Goal: Information Seeking & Learning: Learn about a topic

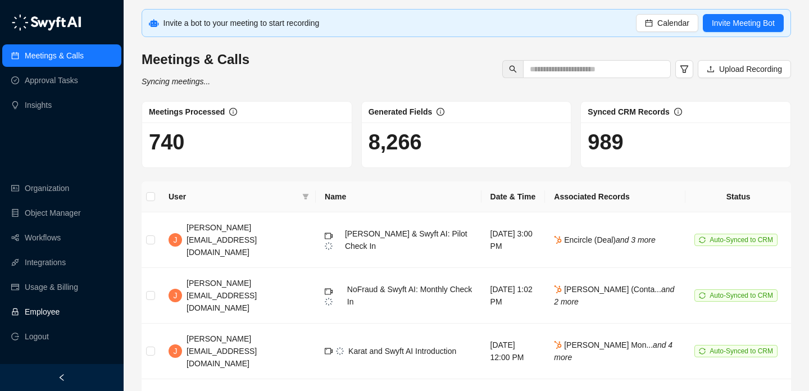
click at [60, 306] on link "Employee" at bounding box center [42, 312] width 35 height 22
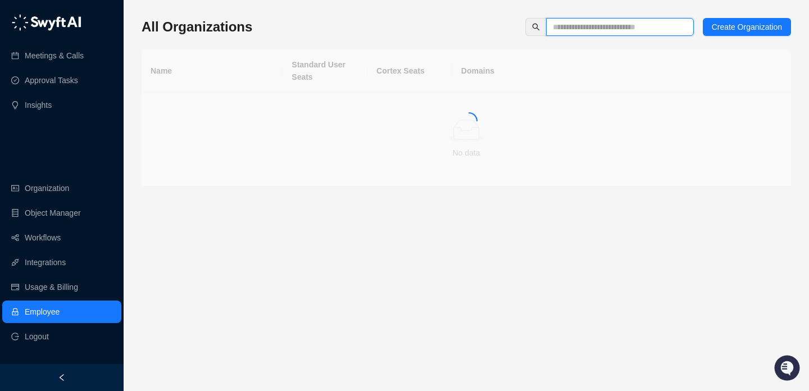
click at [581, 29] on input "text" at bounding box center [615, 27] width 125 height 12
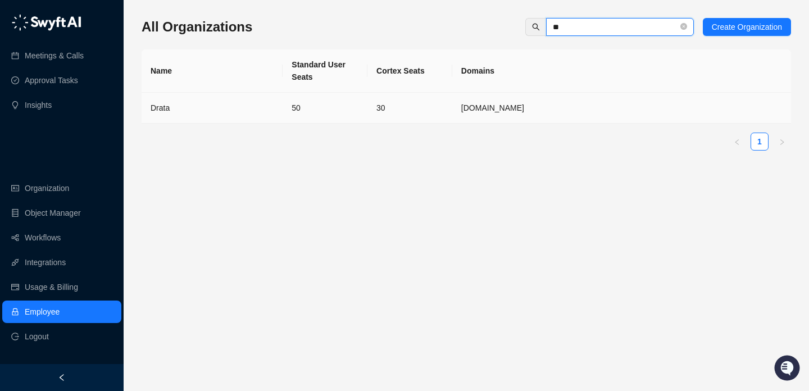
type input "**"
click at [350, 107] on td "50" at bounding box center [325, 108] width 85 height 31
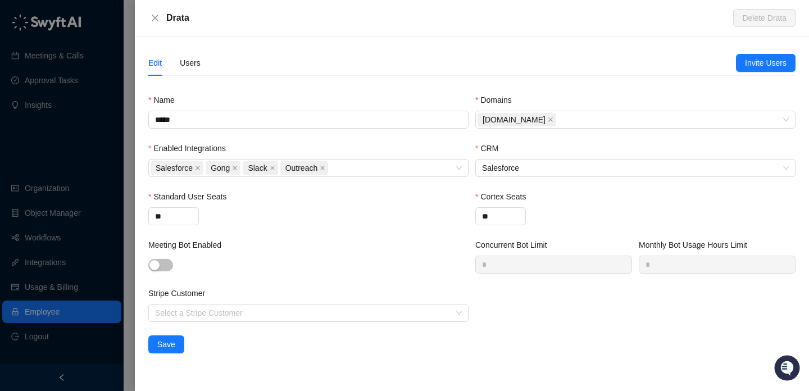
click at [179, 70] on div "Edit Users" at bounding box center [174, 63] width 52 height 26
click at [193, 63] on div "Users" at bounding box center [190, 63] width 21 height 12
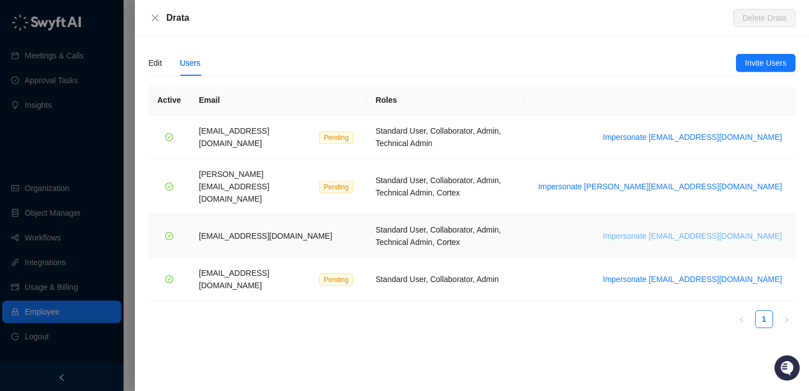
click at [706, 230] on span "Impersonate [EMAIL_ADDRESS][DOMAIN_NAME]" at bounding box center [692, 236] width 179 height 12
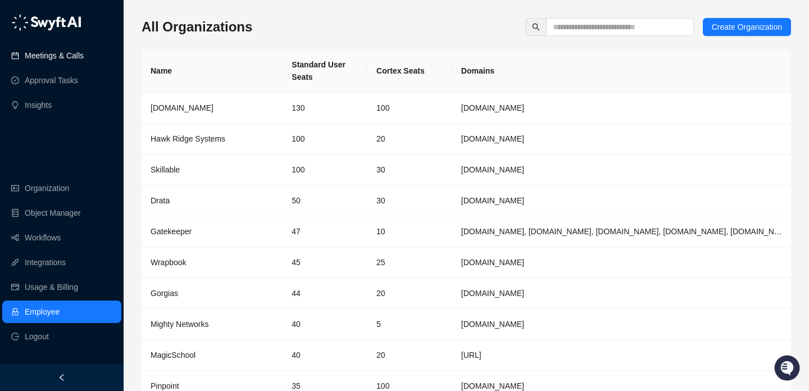
click at [84, 51] on link "Meetings & Calls" at bounding box center [54, 55] width 59 height 22
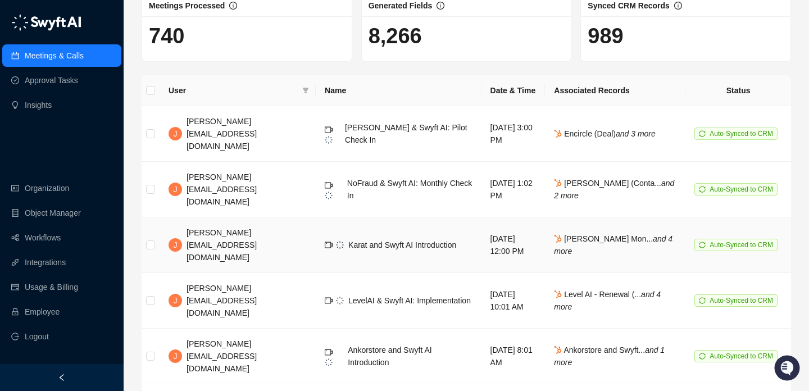
scroll to position [112, 0]
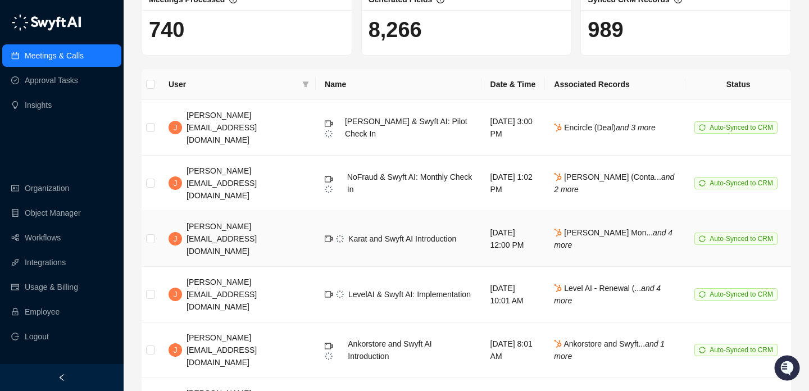
click at [386, 234] on span "Karat and Swyft AI Introduction" at bounding box center [402, 238] width 108 height 9
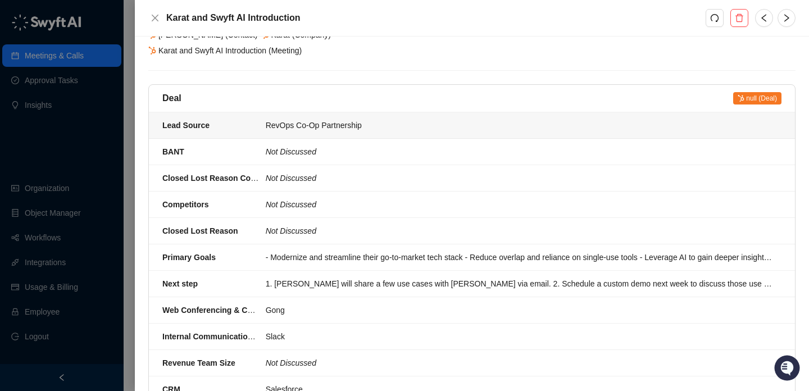
scroll to position [121, 0]
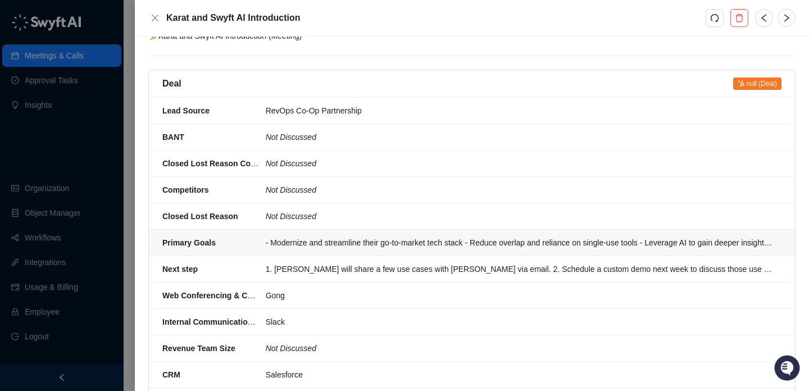
click at [423, 242] on div "- Modernize and streamline their go-to-market tech stack - Reduce overlap and r…" at bounding box center [520, 243] width 509 height 12
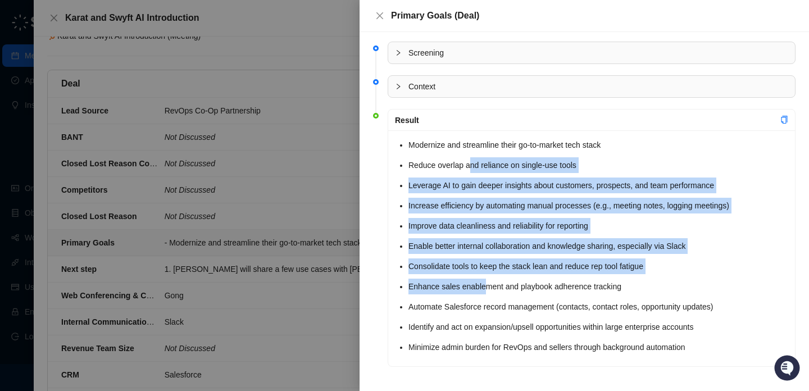
drag, startPoint x: 470, startPoint y: 166, endPoint x: 488, endPoint y: 295, distance: 130.0
click at [488, 295] on ul "Modernize and streamline their go-to-market tech stack Reduce overlap and relia…" at bounding box center [599, 246] width 380 height 218
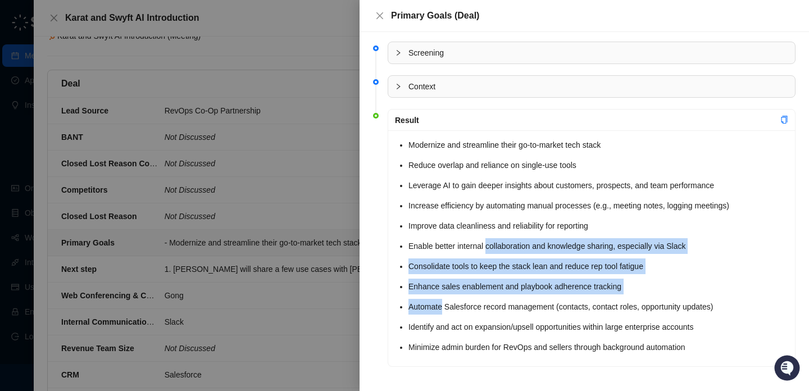
drag, startPoint x: 488, startPoint y: 295, endPoint x: 500, endPoint y: 191, distance: 104.6
click at [500, 192] on ul "Modernize and streamline their go-to-market tech stack Reduce overlap and relia…" at bounding box center [599, 246] width 380 height 218
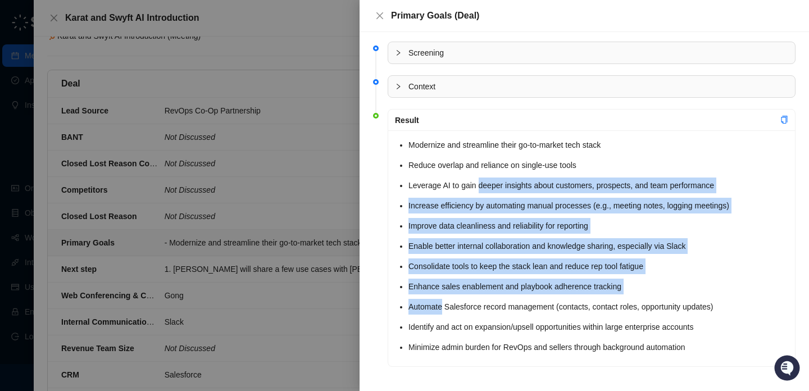
click at [500, 191] on li "Leverage AI to gain deeper insights about customers, prospects, and team perfor…" at bounding box center [599, 186] width 380 height 16
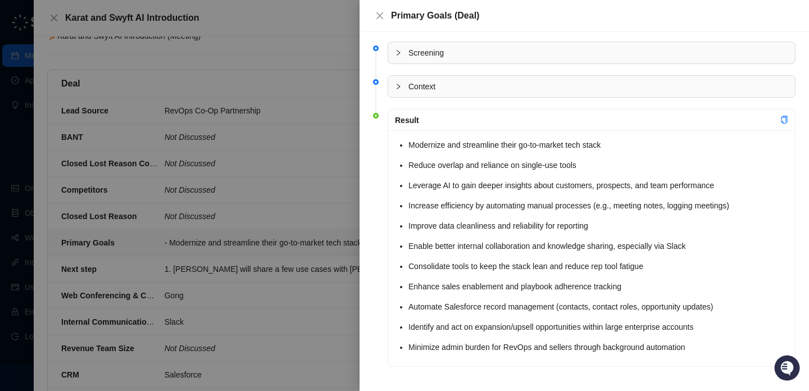
scroll to position [4, 0]
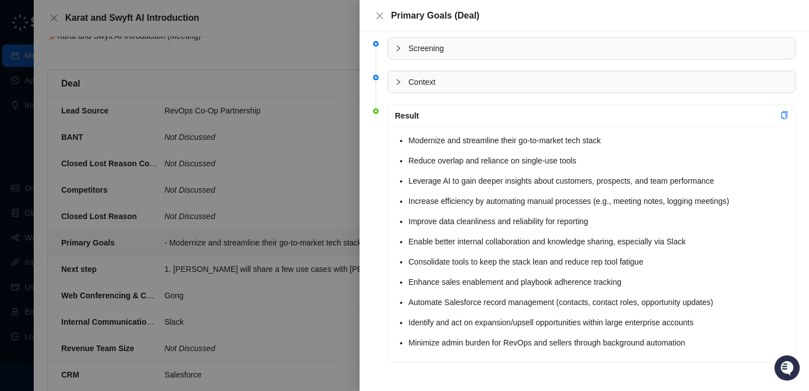
click at [294, 220] on div at bounding box center [404, 195] width 809 height 391
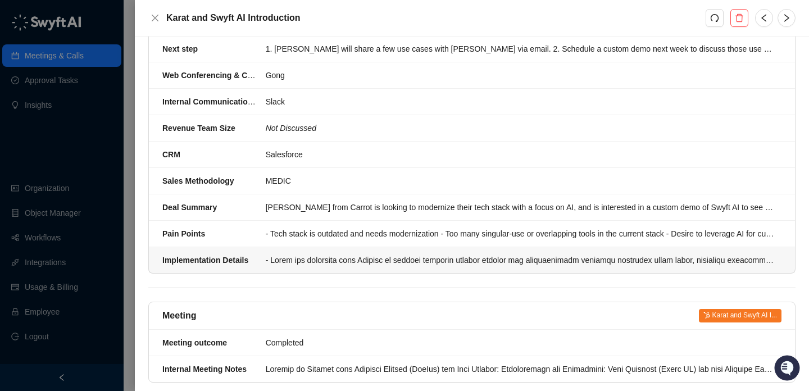
scroll to position [436, 0]
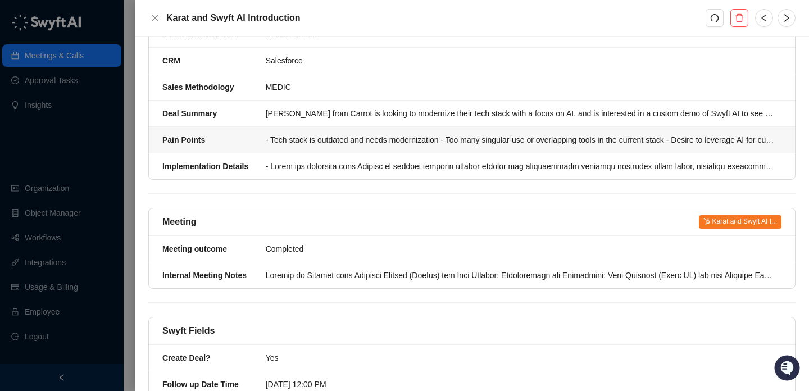
click at [430, 141] on div "- Tech stack is outdated and needs modernization - Too many singular-use or ove…" at bounding box center [520, 140] width 509 height 12
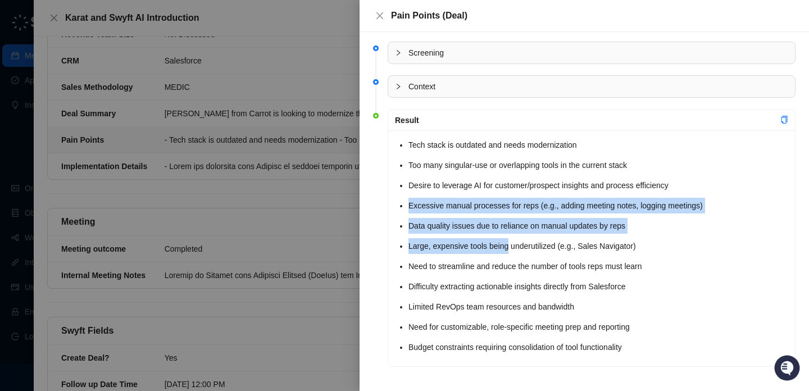
drag, startPoint x: 510, startPoint y: 195, endPoint x: 509, endPoint y: 304, distance: 109.0
click at [510, 304] on ul "Tech stack is outdated and needs modernization Too many singular-use or overlap…" at bounding box center [599, 246] width 380 height 218
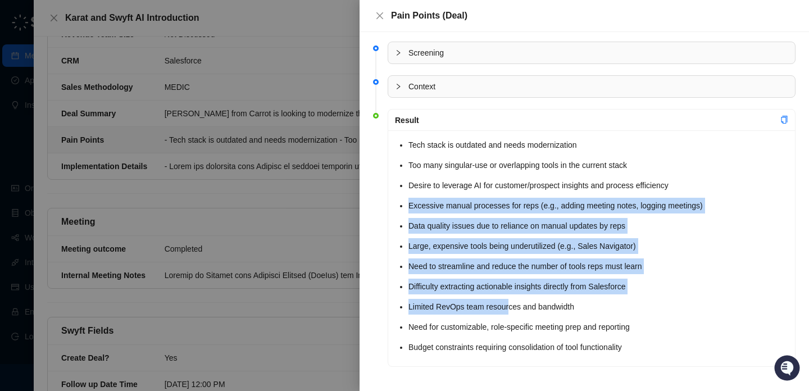
click at [509, 304] on li "Limited RevOps team resources and bandwidth" at bounding box center [599, 307] width 380 height 16
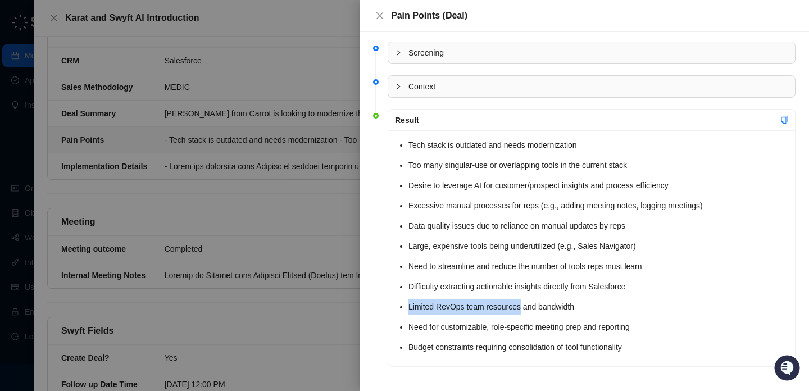
drag, startPoint x: 509, startPoint y: 304, endPoint x: 509, endPoint y: 187, distance: 116.9
click at [509, 187] on ul "Tech stack is outdated and needs modernization Too many singular-use or overlap…" at bounding box center [599, 246] width 380 height 218
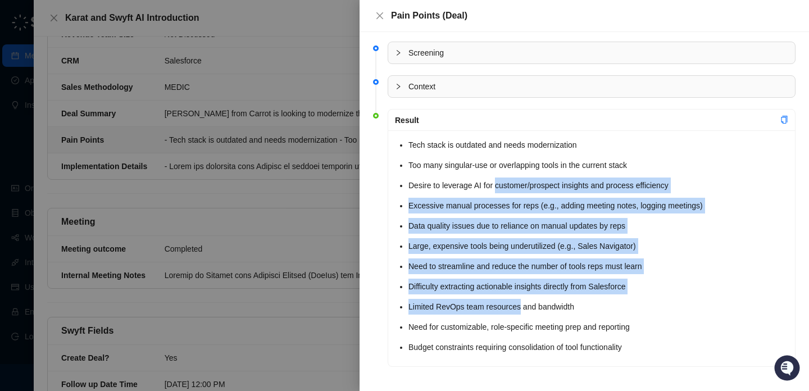
click at [509, 187] on li "Desire to leverage AI for customer/prospect insights and process efficiency" at bounding box center [599, 186] width 380 height 16
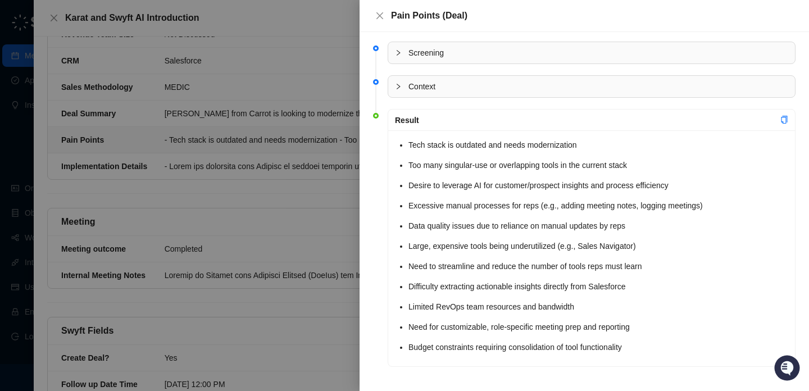
click at [257, 238] on div at bounding box center [404, 195] width 809 height 391
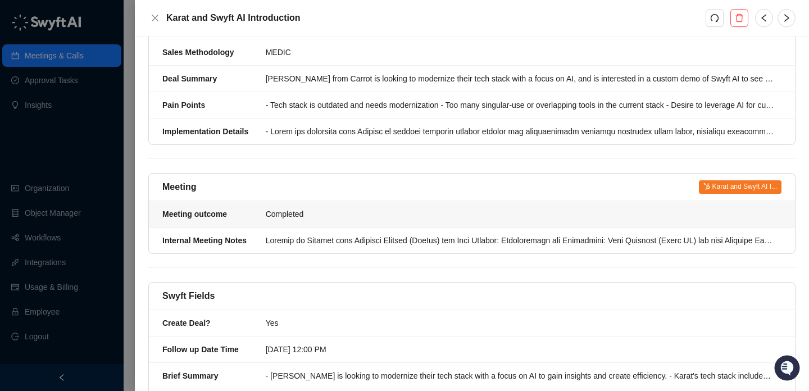
scroll to position [477, 0]
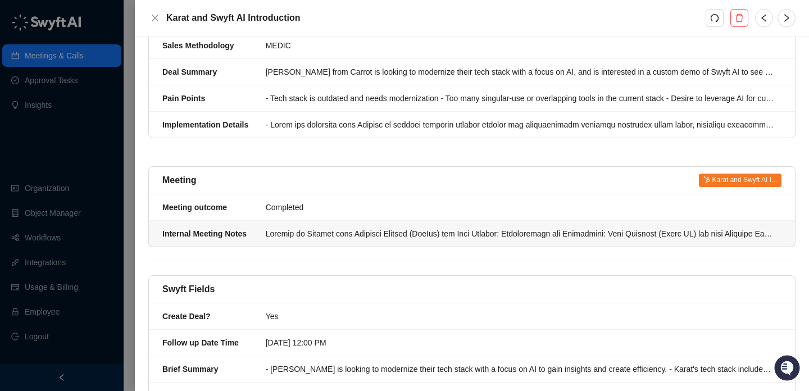
click at [398, 240] on div at bounding box center [520, 234] width 509 height 12
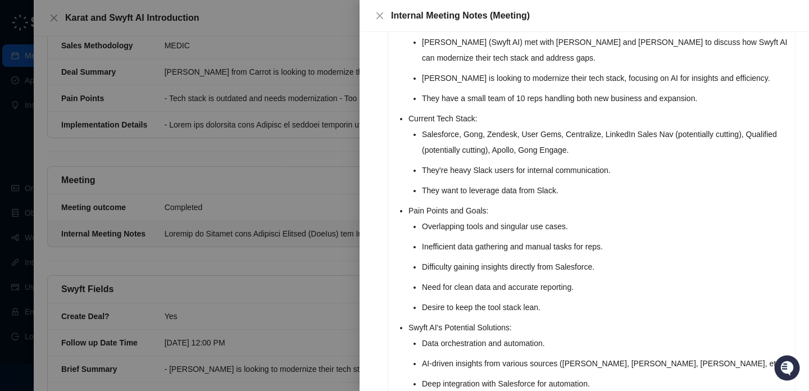
scroll to position [553, 0]
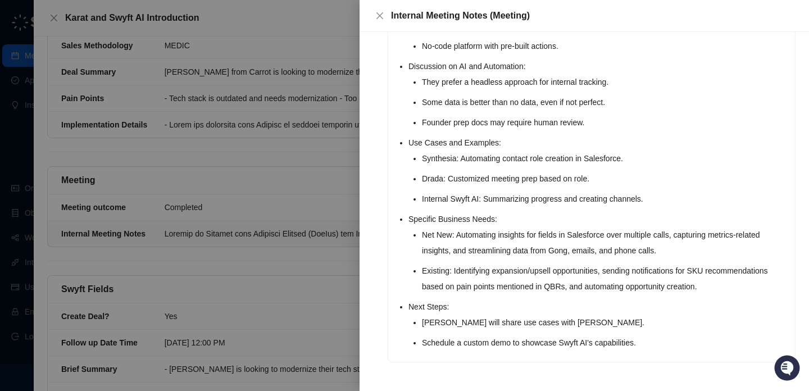
click at [275, 271] on div at bounding box center [404, 195] width 809 height 391
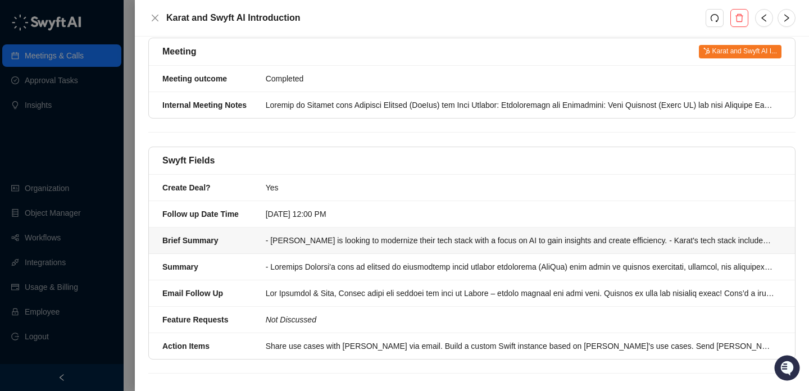
scroll to position [620, 0]
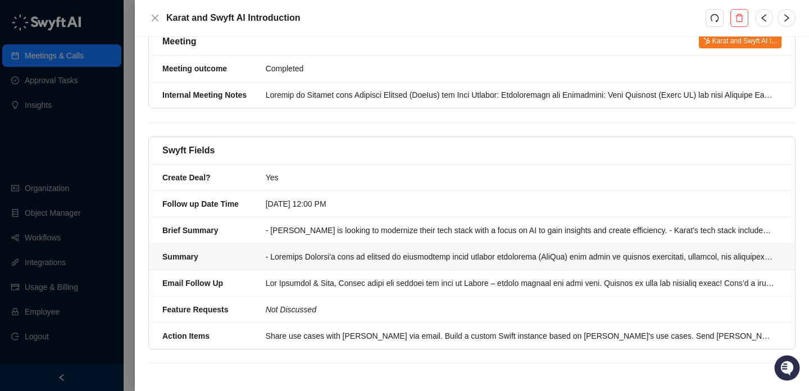
click at [412, 262] on div at bounding box center [520, 257] width 509 height 12
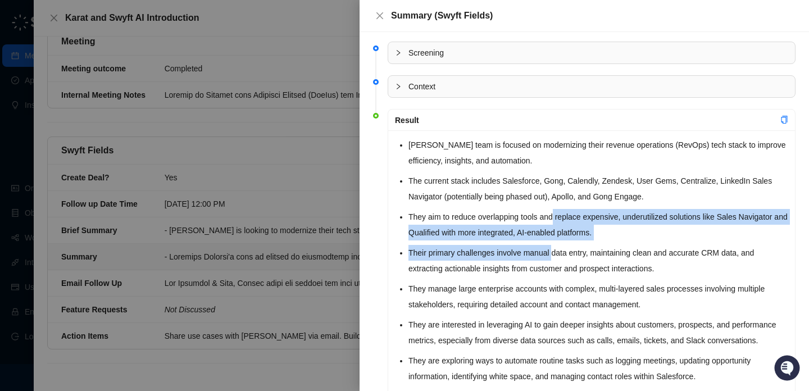
drag, startPoint x: 556, startPoint y: 259, endPoint x: 556, endPoint y: 194, distance: 64.6
click at [556, 194] on ul "Brittany Halberg's team is focused on modernizing their revenue operations (Rev…" at bounding box center [599, 368] width 380 height 463
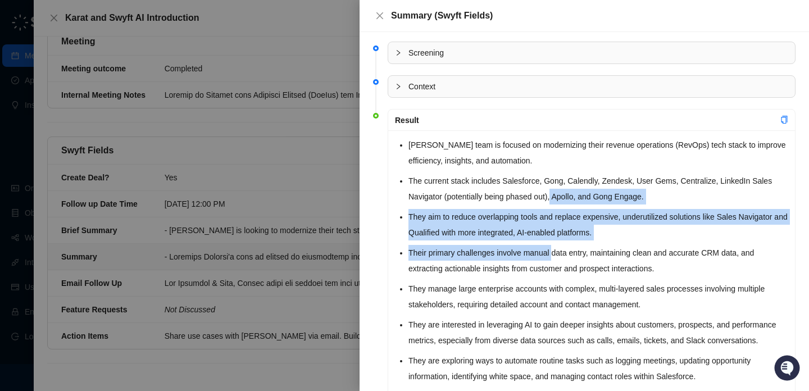
click at [556, 194] on li "The current stack includes Salesforce, Gong, Calendly, Zendesk, User Gems, Cent…" at bounding box center [599, 188] width 380 height 31
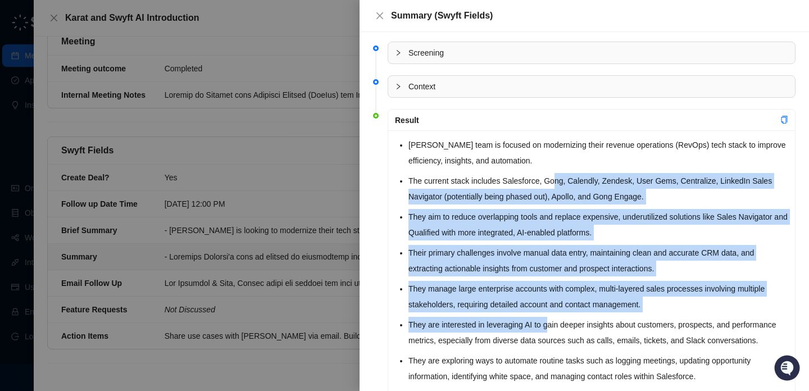
drag, startPoint x: 560, startPoint y: 178, endPoint x: 551, endPoint y: 323, distance: 145.3
click at [551, 323] on ul "Brittany Halberg's team is focused on modernizing their revenue operations (Rev…" at bounding box center [599, 368] width 380 height 463
click at [551, 323] on li "They are interested in leveraging AI to gain deeper insights about customers, p…" at bounding box center [599, 332] width 380 height 31
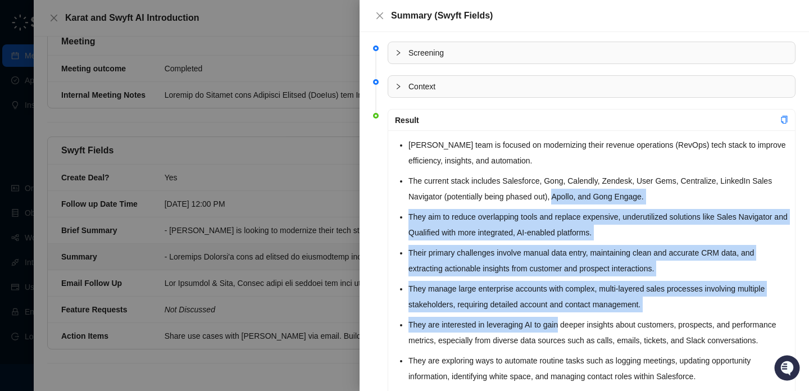
drag, startPoint x: 551, startPoint y: 323, endPoint x: 559, endPoint y: 193, distance: 130.6
click at [559, 193] on ul "Brittany Halberg's team is focused on modernizing their revenue operations (Rev…" at bounding box center [599, 368] width 380 height 463
click at [559, 193] on li "The current stack includes Salesforce, Gong, Calendly, Zendesk, User Gems, Cent…" at bounding box center [599, 188] width 380 height 31
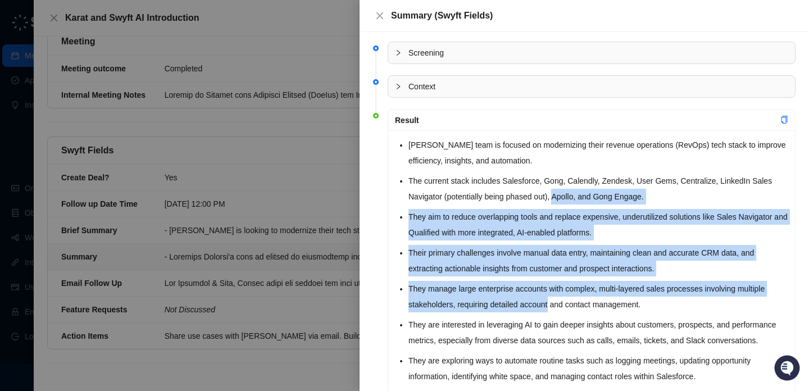
drag, startPoint x: 559, startPoint y: 193, endPoint x: 543, endPoint y: 327, distance: 135.2
click at [544, 327] on ul "Brittany Halberg's team is focused on modernizing their revenue operations (Rev…" at bounding box center [599, 368] width 380 height 463
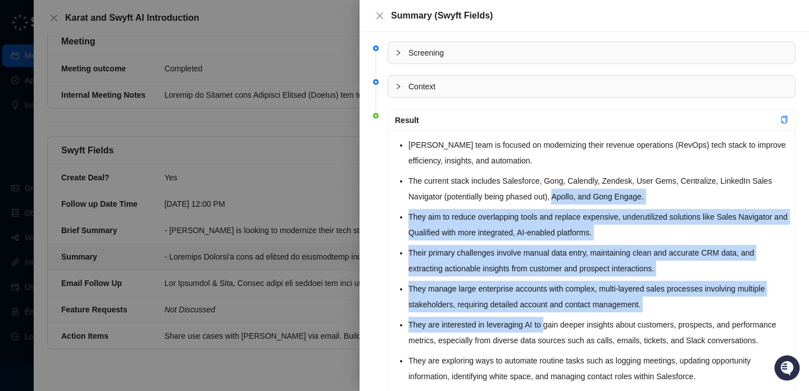
click at [543, 327] on li "They are interested in leveraging AI to gain deeper insights about customers, p…" at bounding box center [599, 332] width 380 height 31
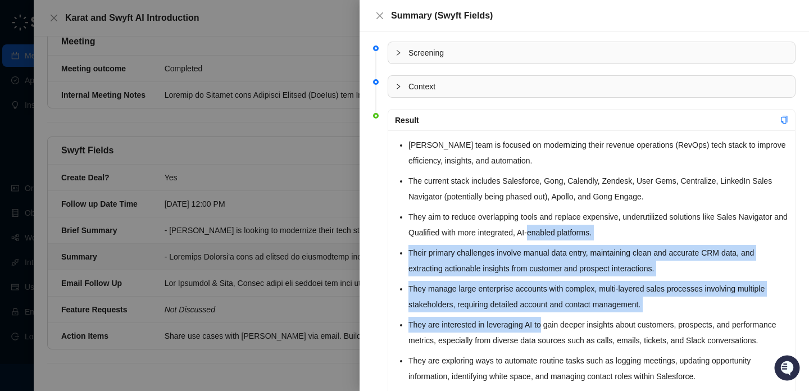
drag, startPoint x: 543, startPoint y: 327, endPoint x: 560, endPoint y: 224, distance: 104.9
click at [560, 224] on ul "Brittany Halberg's team is focused on modernizing their revenue operations (Rev…" at bounding box center [599, 368] width 380 height 463
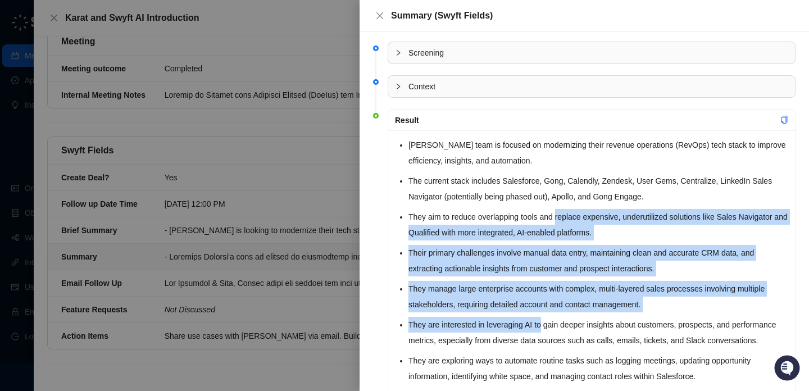
click at [560, 224] on li "They aim to reduce overlapping tools and replace expensive, underutilized solut…" at bounding box center [599, 224] width 380 height 31
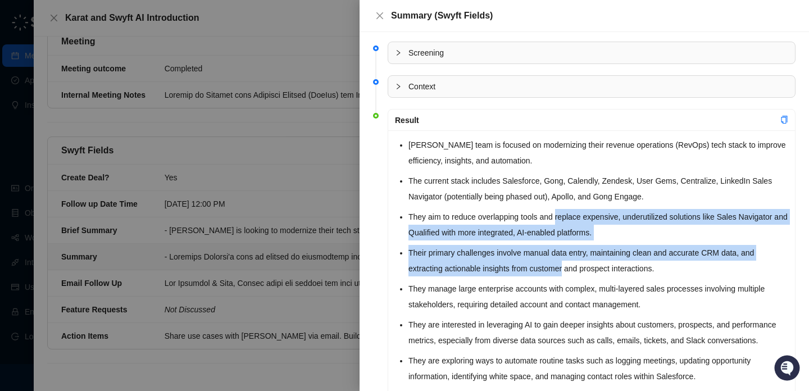
drag, startPoint x: 560, startPoint y: 224, endPoint x: 544, endPoint y: 362, distance: 139.8
click at [545, 362] on ul "Brittany Halberg's team is focused on modernizing their revenue operations (Rev…" at bounding box center [599, 368] width 380 height 463
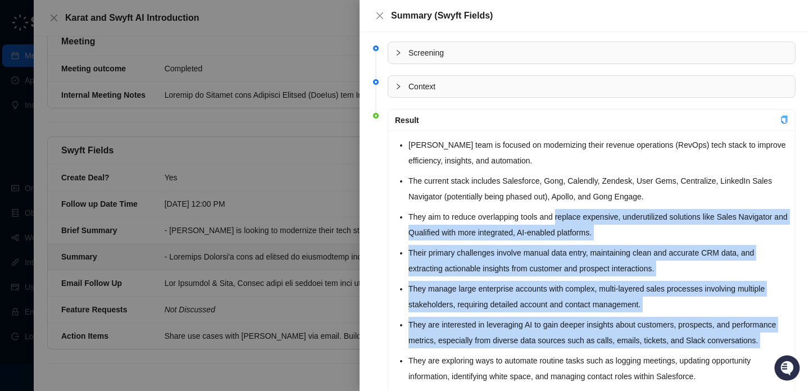
click at [544, 348] on li "They are interested in leveraging AI to gain deeper insights about customers, p…" at bounding box center [599, 332] width 380 height 31
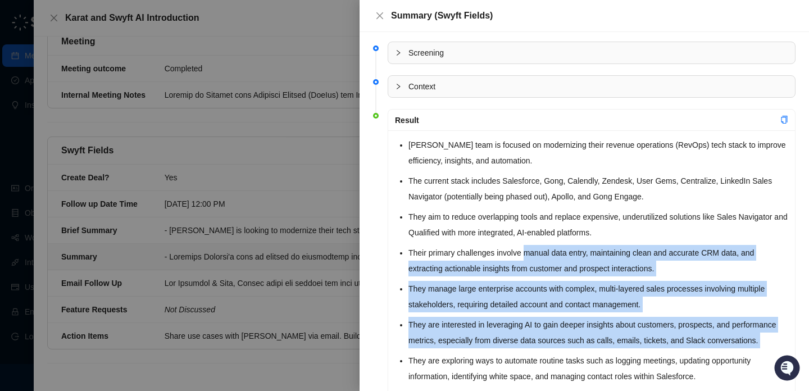
drag, startPoint x: 544, startPoint y: 362, endPoint x: 548, endPoint y: 245, distance: 117.5
click at [548, 245] on ul "Brittany Halberg's team is focused on modernizing their revenue operations (Rev…" at bounding box center [599, 368] width 380 height 463
click at [548, 245] on li "Their primary challenges involve manual data entry, maintaining clean and accur…" at bounding box center [599, 260] width 380 height 31
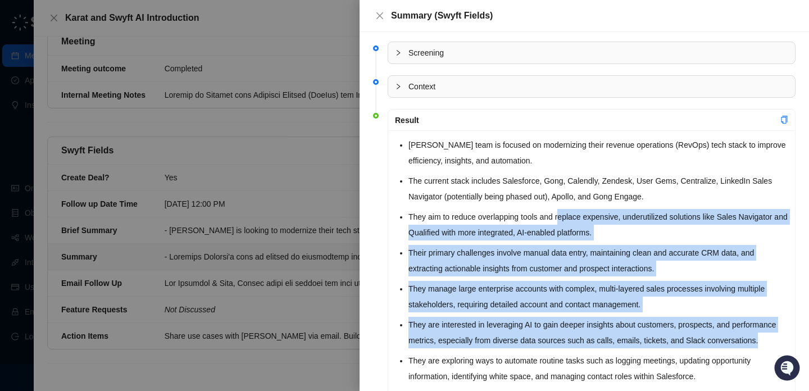
drag, startPoint x: 563, startPoint y: 214, endPoint x: 550, endPoint y: 350, distance: 136.6
click at [551, 350] on ul "Brittany Halberg's team is focused on modernizing their revenue operations (Rev…" at bounding box center [599, 368] width 380 height 463
click at [550, 348] on li "They are interested in leveraging AI to gain deeper insights about customers, p…" at bounding box center [599, 332] width 380 height 31
drag, startPoint x: 550, startPoint y: 350, endPoint x: 550, endPoint y: 206, distance: 143.3
click at [550, 206] on ul "Brittany Halberg's team is focused on modernizing their revenue operations (Rev…" at bounding box center [599, 368] width 380 height 463
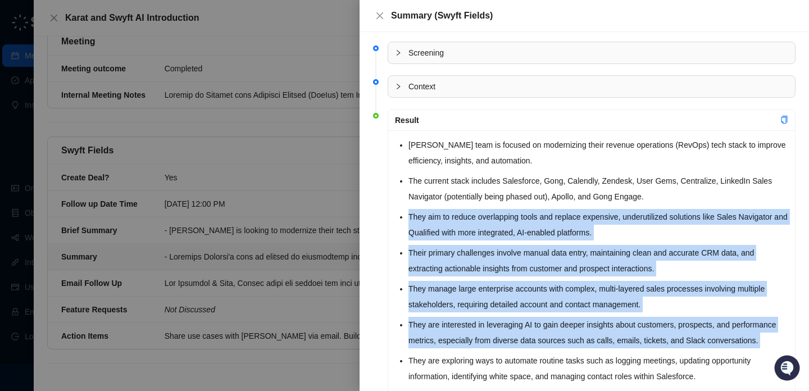
click at [550, 206] on ul "Brittany Halberg's team is focused on modernizing their revenue operations (Rev…" at bounding box center [599, 368] width 380 height 463
drag, startPoint x: 550, startPoint y: 206, endPoint x: 540, endPoint y: 376, distance: 170.0
click at [540, 375] on ul "Brittany Halberg's team is focused on modernizing their revenue operations (Rev…" at bounding box center [599, 368] width 380 height 463
click at [540, 376] on li "They are exploring ways to automate routine tasks such as logging meetings, upd…" at bounding box center [599, 368] width 380 height 31
drag, startPoint x: 540, startPoint y: 376, endPoint x: 573, endPoint y: 203, distance: 175.6
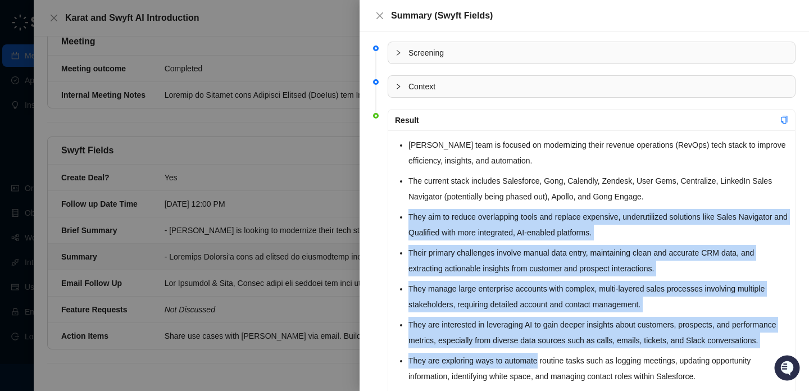
click at [573, 203] on ul "Brittany Halberg's team is focused on modernizing their revenue operations (Rev…" at bounding box center [599, 368] width 380 height 463
click at [573, 203] on li "The current stack includes Salesforce, Gong, Calendly, Zendesk, User Gems, Cent…" at bounding box center [599, 188] width 380 height 31
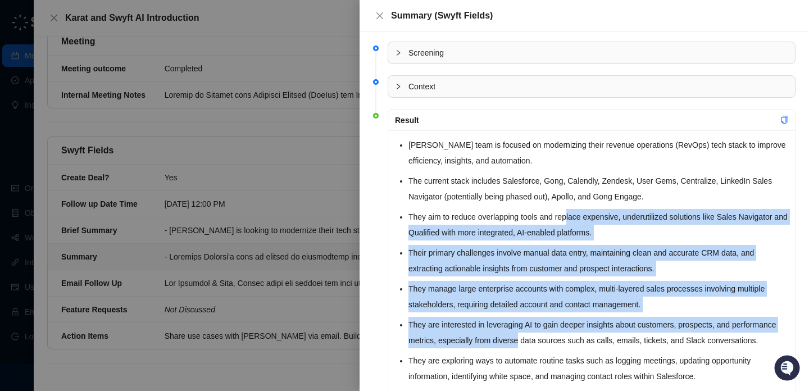
drag, startPoint x: 573, startPoint y: 223, endPoint x: 573, endPoint y: 338, distance: 115.8
click at [573, 338] on ul "Brittany Halberg's team is focused on modernizing their revenue operations (Rev…" at bounding box center [599, 368] width 380 height 463
click at [573, 338] on li "They are interested in leveraging AI to gain deeper insights about customers, p…" at bounding box center [599, 332] width 380 height 31
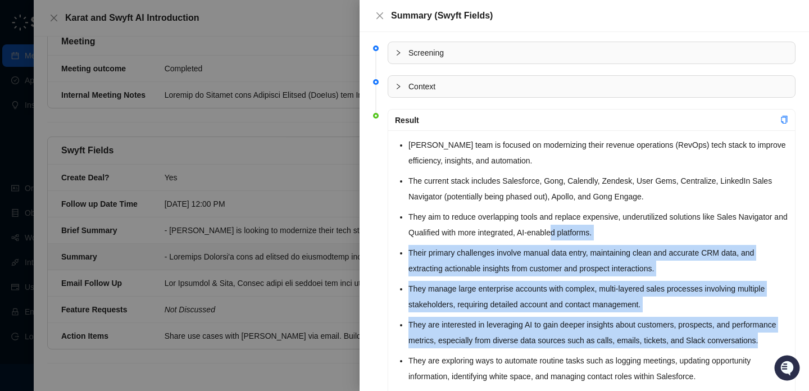
drag, startPoint x: 571, startPoint y: 351, endPoint x: 571, endPoint y: 229, distance: 122.0
click at [571, 229] on ul "Brittany Halberg's team is focused on modernizing their revenue operations (Rev…" at bounding box center [599, 368] width 380 height 463
click at [571, 229] on li "They aim to reduce overlapping tools and replace expensive, underutilized solut…" at bounding box center [599, 224] width 380 height 31
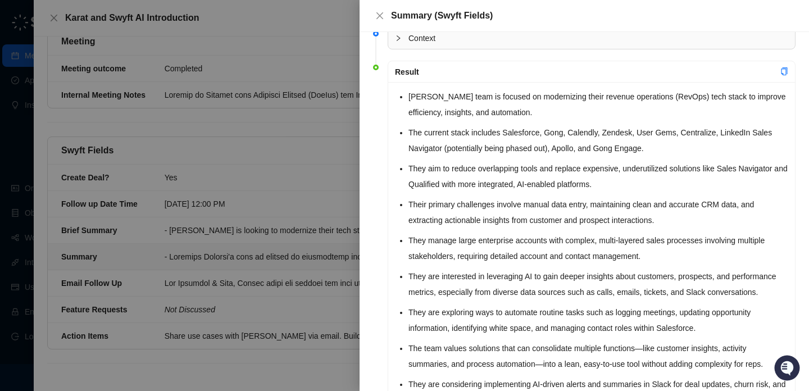
scroll to position [53, 0]
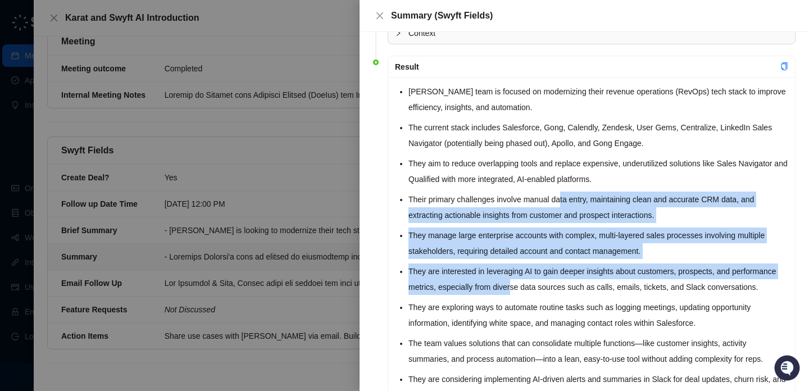
drag, startPoint x: 563, startPoint y: 281, endPoint x: 563, endPoint y: 188, distance: 93.3
click at [563, 188] on ul "Brittany Halberg's team is focused on modernizing their revenue operations (Rev…" at bounding box center [599, 315] width 380 height 463
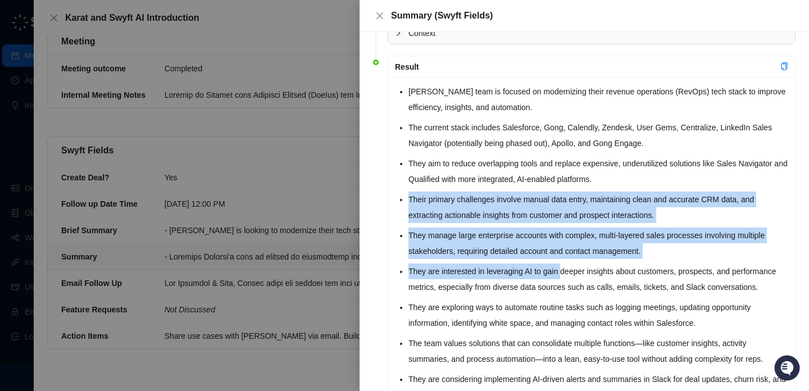
drag, startPoint x: 563, startPoint y: 188, endPoint x: 563, endPoint y: 294, distance: 106.2
click at [563, 294] on ul "Brittany Halberg's team is focused on modernizing their revenue operations (Rev…" at bounding box center [599, 315] width 380 height 463
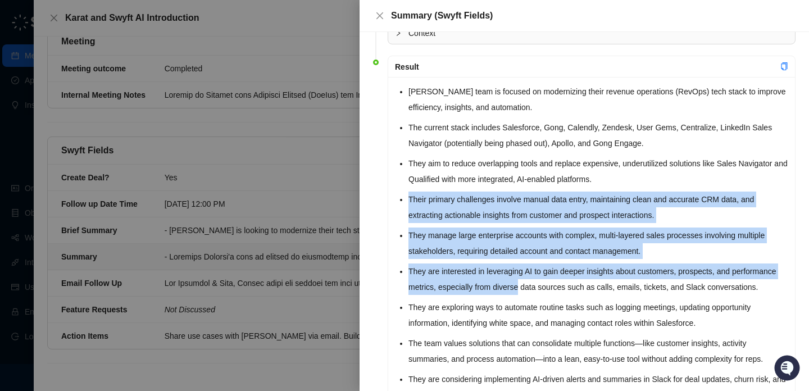
click at [563, 294] on li "They are interested in leveraging AI to gain deeper insights about customers, p…" at bounding box center [599, 279] width 380 height 31
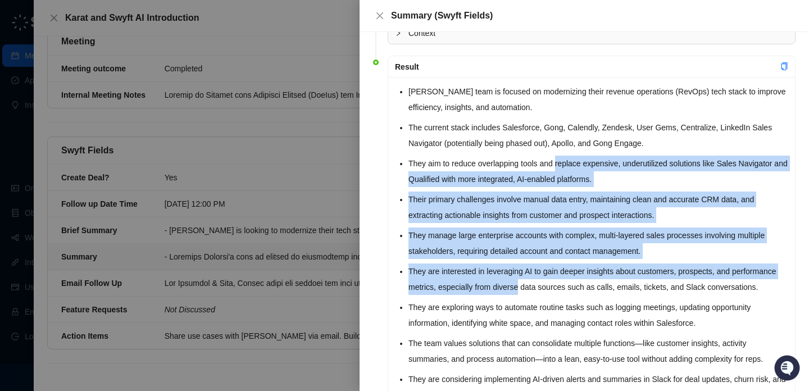
drag, startPoint x: 563, startPoint y: 294, endPoint x: 571, endPoint y: 155, distance: 139.6
click at [571, 155] on ul "Brittany Halberg's team is focused on modernizing their revenue operations (Rev…" at bounding box center [599, 315] width 380 height 463
drag, startPoint x: 571, startPoint y: 155, endPoint x: 561, endPoint y: 297, distance: 143.1
click at [561, 297] on ul "Brittany Halberg's team is focused on modernizing their revenue operations (Rev…" at bounding box center [599, 315] width 380 height 463
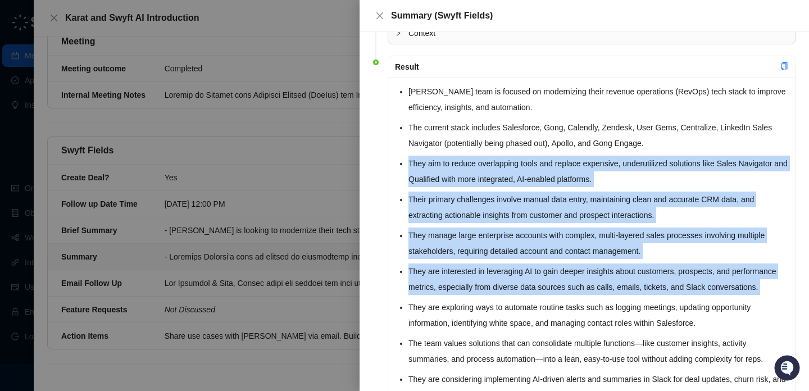
click at [561, 295] on li "They are interested in leveraging AI to gain deeper insights about customers, p…" at bounding box center [599, 279] width 380 height 31
drag, startPoint x: 561, startPoint y: 297, endPoint x: 614, endPoint y: 140, distance: 166.0
click at [614, 140] on ul "Brittany Halberg's team is focused on modernizing their revenue operations (Rev…" at bounding box center [599, 315] width 380 height 463
click at [614, 140] on li "The current stack includes Salesforce, Gong, Calendly, Zendesk, User Gems, Cent…" at bounding box center [599, 135] width 380 height 31
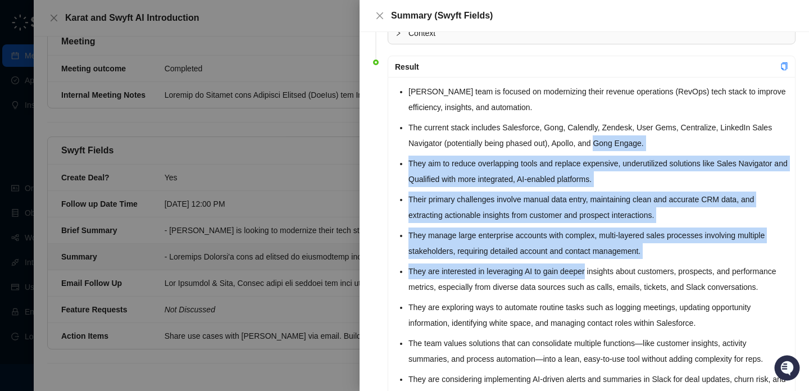
drag, startPoint x: 614, startPoint y: 140, endPoint x: 566, endPoint y: 315, distance: 181.7
click at [566, 315] on ul "Brittany Halberg's team is focused on modernizing their revenue operations (Rev…" at bounding box center [599, 315] width 380 height 463
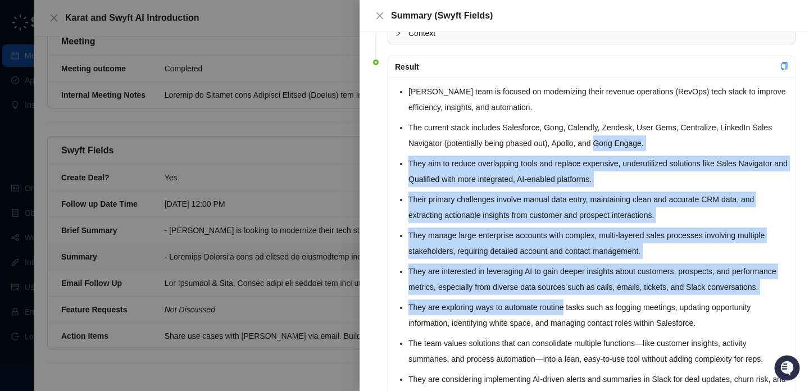
click at [564, 316] on li "They are exploring ways to automate routine tasks such as logging meetings, upd…" at bounding box center [599, 315] width 380 height 31
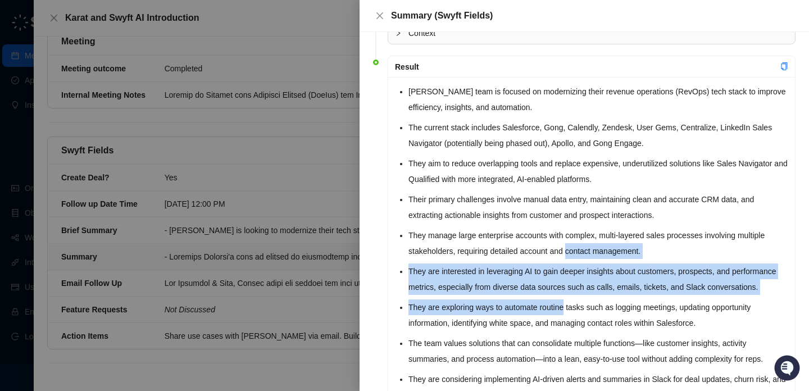
drag, startPoint x: 564, startPoint y: 316, endPoint x: 591, endPoint y: 182, distance: 136.9
click at [591, 182] on ul "Brittany Halberg's team is focused on modernizing their revenue operations (Rev…" at bounding box center [599, 315] width 380 height 463
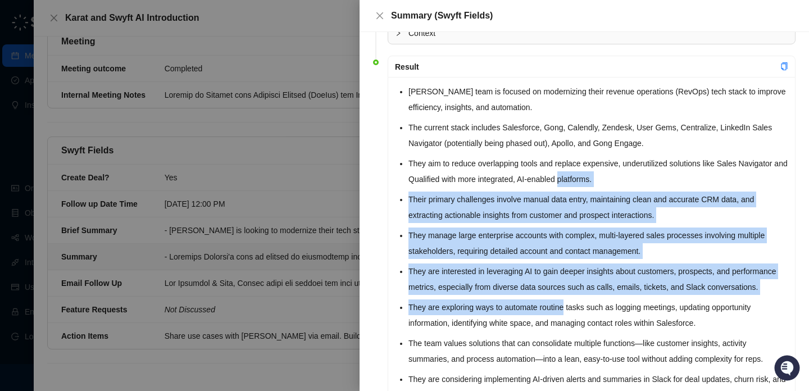
click at [591, 182] on li "They aim to reduce overlapping tools and replace expensive, underutilized solut…" at bounding box center [599, 171] width 380 height 31
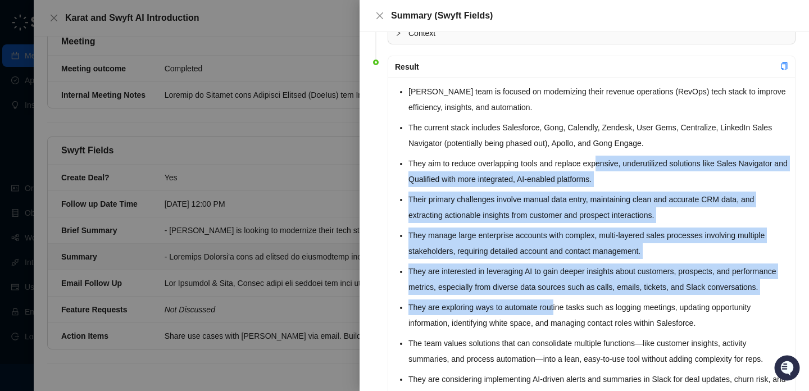
drag, startPoint x: 604, startPoint y: 165, endPoint x: 557, endPoint y: 329, distance: 170.8
click at [557, 329] on ul "Brittany Halberg's team is focused on modernizing their revenue operations (Rev…" at bounding box center [599, 315] width 380 height 463
click at [557, 329] on li "They are exploring ways to automate routine tasks such as logging meetings, upd…" at bounding box center [599, 315] width 380 height 31
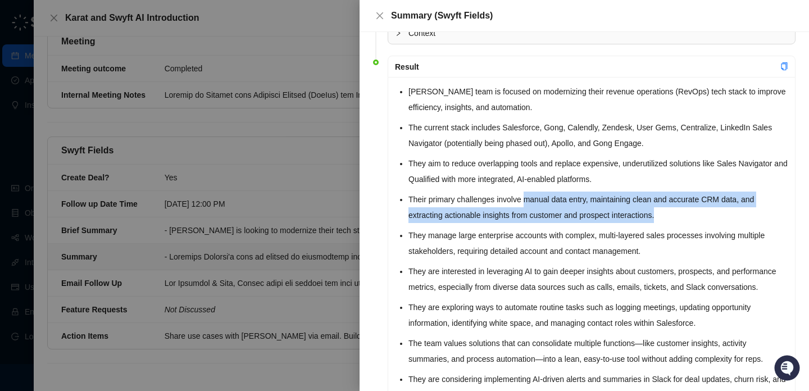
drag, startPoint x: 676, startPoint y: 212, endPoint x: 528, endPoint y: 198, distance: 147.9
click at [528, 198] on li "Their primary challenges involve manual data entry, maintaining clean and accur…" at bounding box center [599, 207] width 380 height 31
copy li "manual data entry, maintaining clean and accurate CRM data, and extracting acti…"
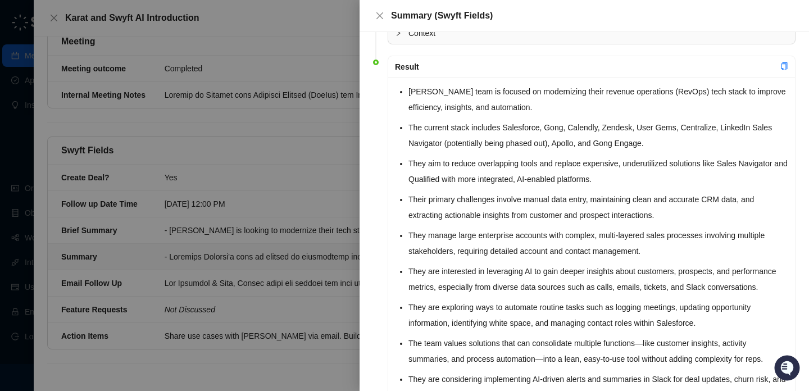
click at [308, 150] on div at bounding box center [404, 195] width 809 height 391
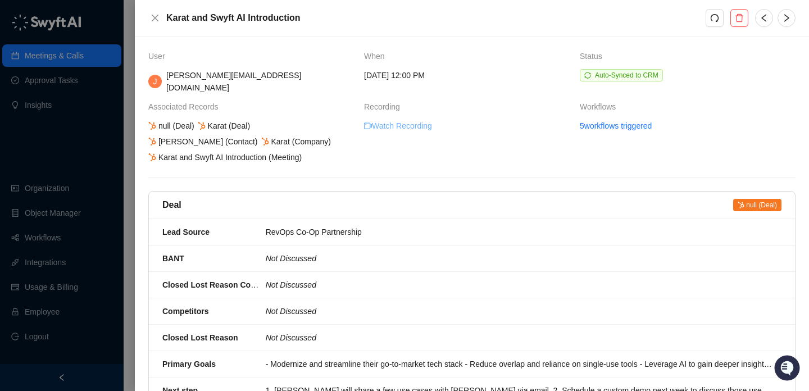
click at [400, 120] on link "Watch Recording" at bounding box center [398, 126] width 68 height 12
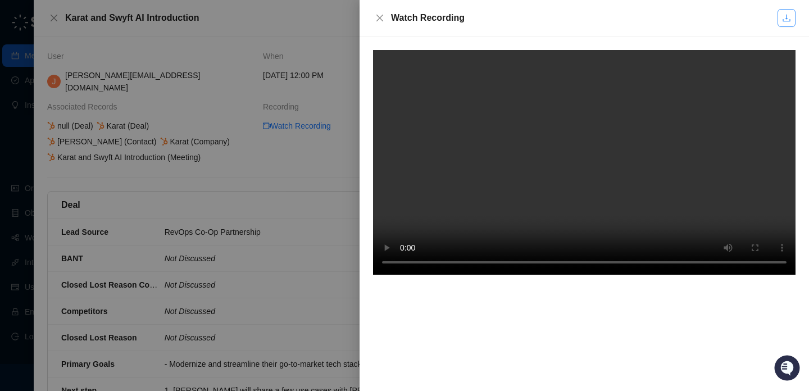
click at [787, 20] on icon "download" at bounding box center [786, 17] width 9 height 9
click at [316, 149] on div at bounding box center [404, 195] width 809 height 391
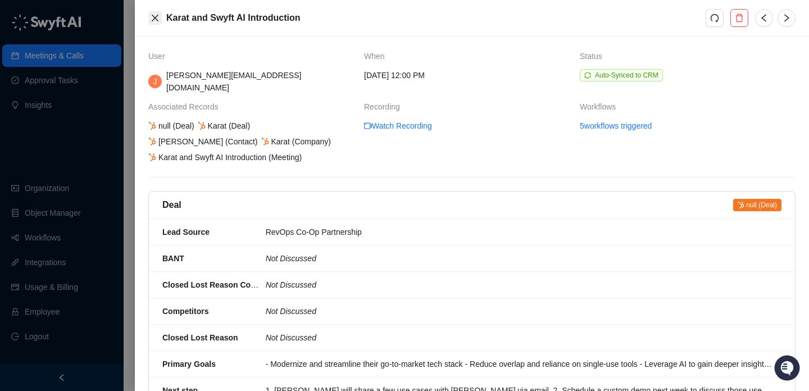
click at [153, 16] on icon "close" at bounding box center [155, 17] width 9 height 9
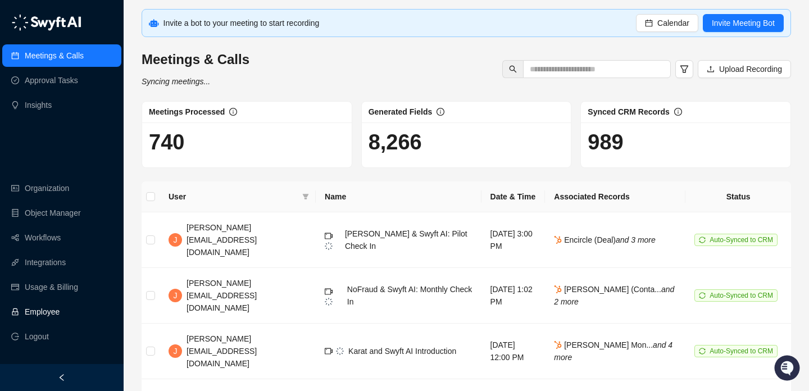
click at [60, 313] on link "Employee" at bounding box center [42, 312] width 35 height 22
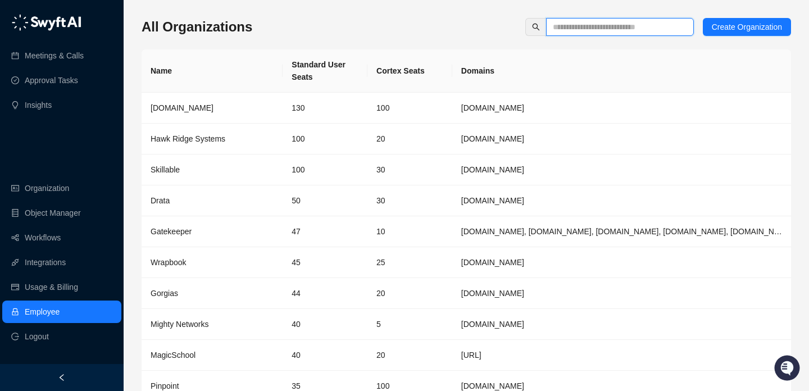
click at [595, 24] on input "text" at bounding box center [615, 27] width 125 height 12
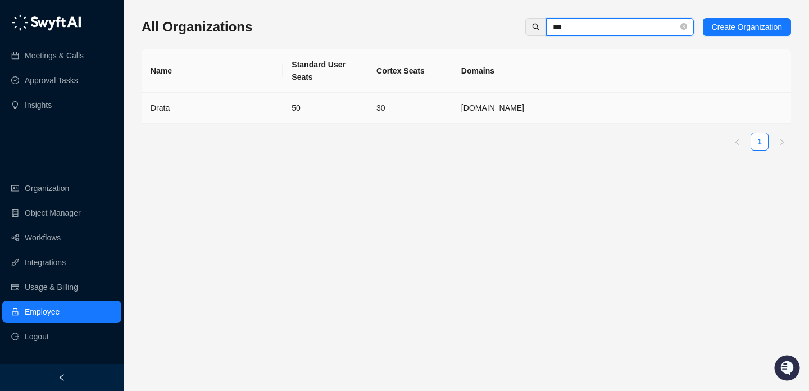
type input "***"
click at [378, 112] on td "30" at bounding box center [410, 108] width 85 height 31
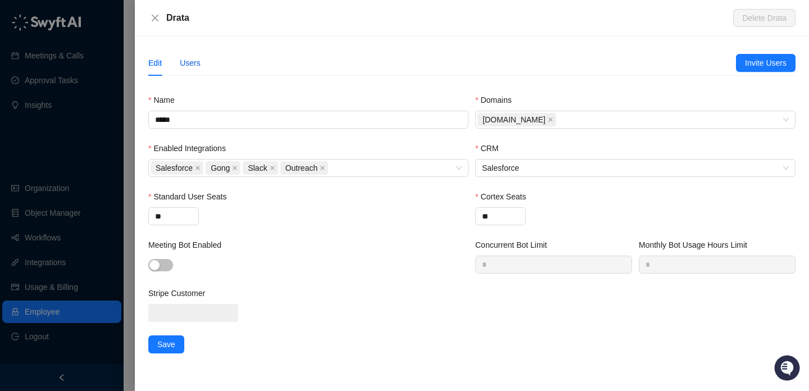
click at [196, 65] on div "Users" at bounding box center [190, 63] width 21 height 12
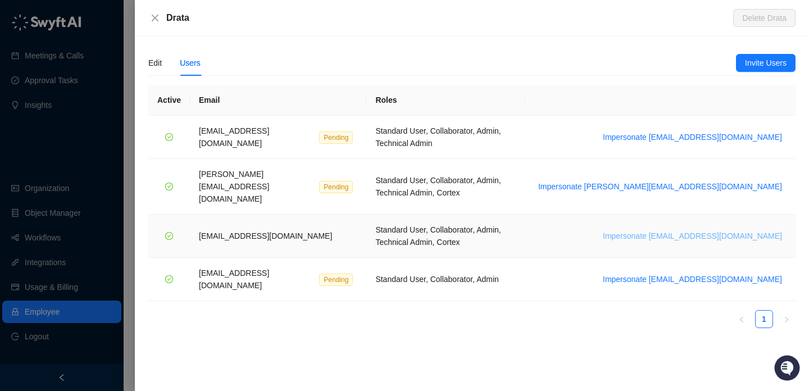
click at [692, 230] on span "Impersonate [EMAIL_ADDRESS][DOMAIN_NAME]" at bounding box center [692, 236] width 179 height 12
